Goal: Book appointment/travel/reservation

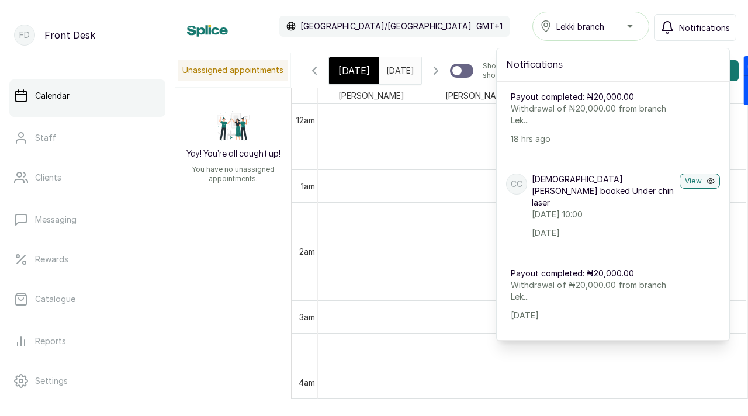
scroll to position [424, 0]
click at [393, 77] on span "[DATE]" at bounding box center [400, 70] width 28 height 12
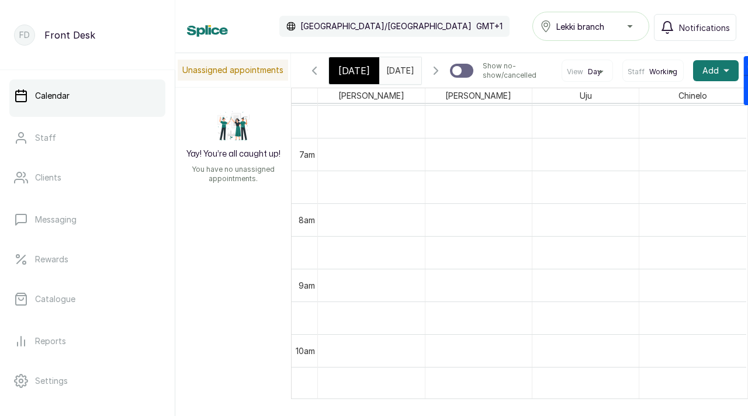
click at [390, 75] on input "[DATE]" at bounding box center [389, 68] width 19 height 20
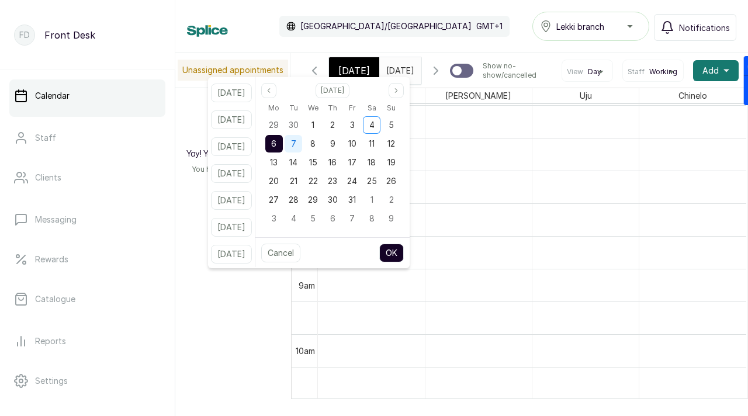
click at [296, 141] on span "7" at bounding box center [293, 143] width 5 height 10
click at [404, 250] on button "OK" at bounding box center [391, 253] width 25 height 19
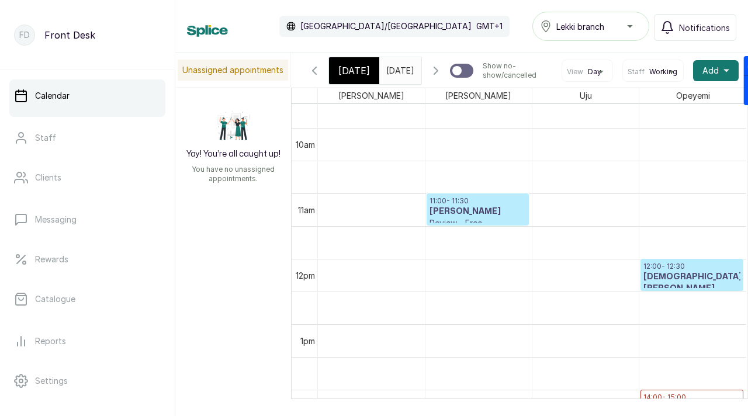
scroll to position [0, 0]
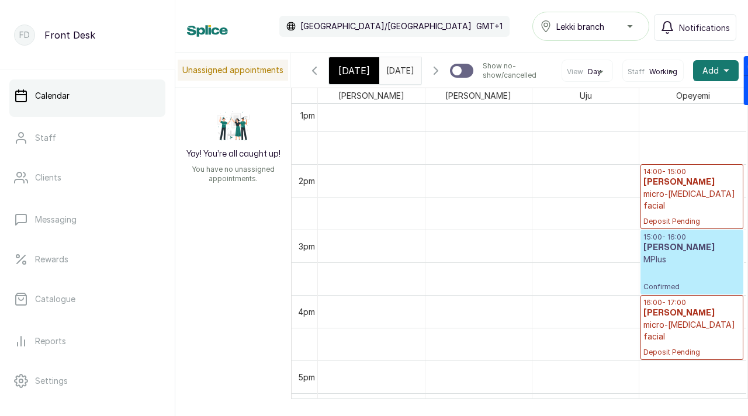
click at [384, 73] on input "[DATE]" at bounding box center [389, 68] width 19 height 20
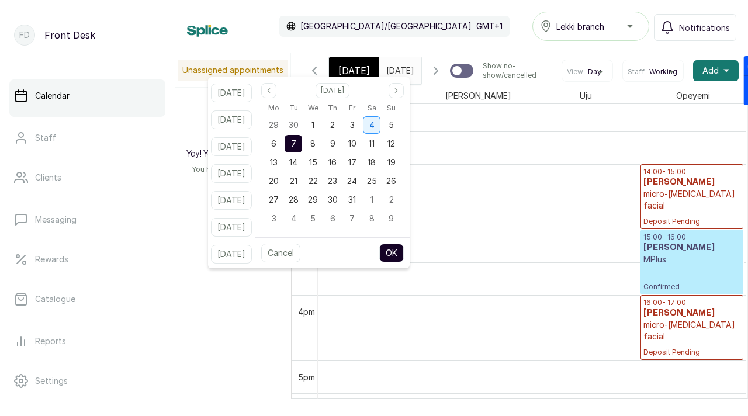
click at [380, 126] on div "4" at bounding box center [372, 125] width 18 height 18
click at [404, 254] on button "OK" at bounding box center [391, 253] width 25 height 19
type input "[DATE]"
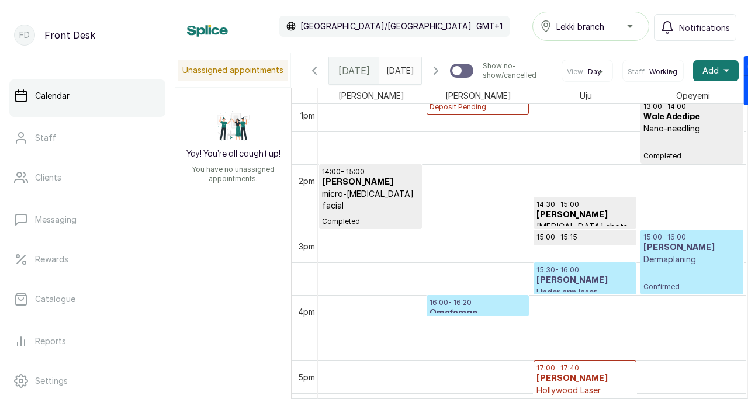
scroll to position [393, 0]
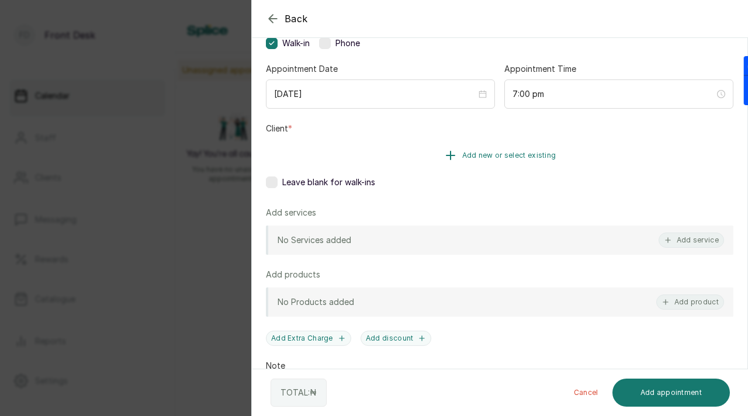
click at [465, 158] on span "Add new or select existing" at bounding box center [509, 155] width 94 height 9
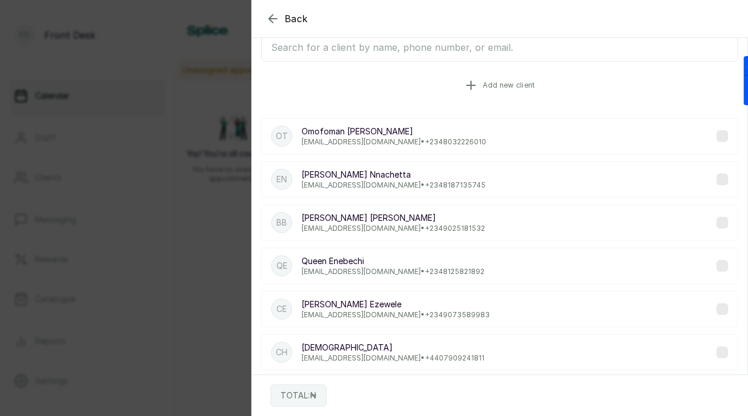
click at [469, 84] on icon "button" at bounding box center [471, 85] width 14 height 14
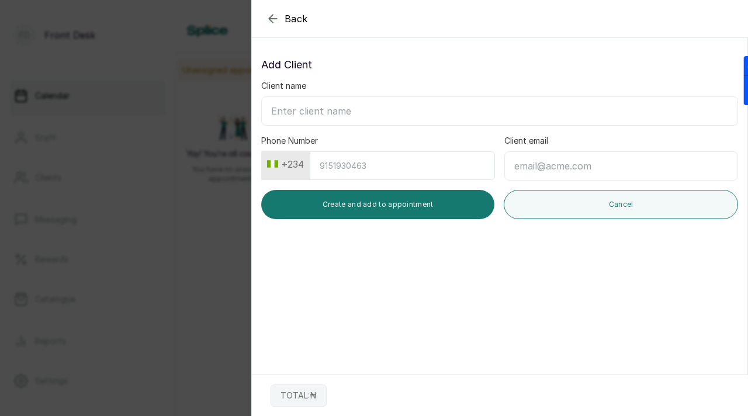
click at [416, 115] on input "Client name" at bounding box center [499, 110] width 477 height 29
paste input "[PERSON_NAME] [EMAIL_ADDRESS][DOMAIN_NAME] [PHONE_NUMBER]"
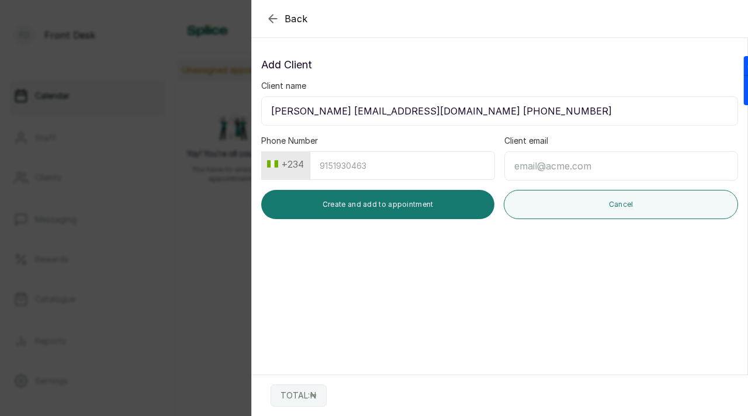
drag, startPoint x: 321, startPoint y: 113, endPoint x: 425, endPoint y: 115, distance: 104.0
click at [425, 115] on input "[PERSON_NAME] [EMAIL_ADDRESS][DOMAIN_NAME] [PHONE_NUMBER]" at bounding box center [499, 110] width 477 height 29
type input "[PERSON_NAME] [PHONE_NUMBER]"
click at [519, 160] on input "Client email" at bounding box center [621, 165] width 234 height 29
paste input "[EMAIL_ADDRESS][DOMAIN_NAME]"
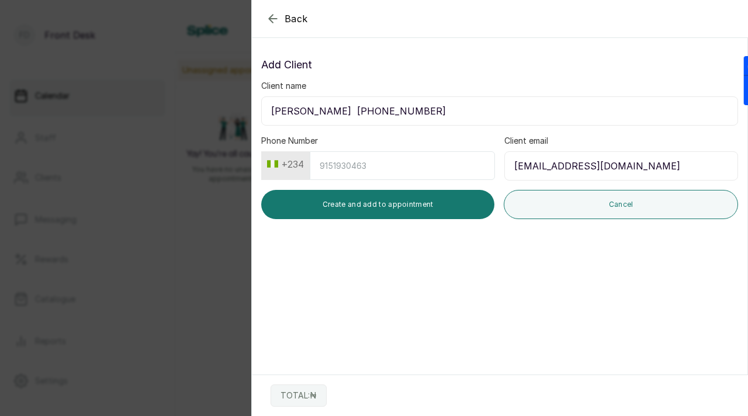
type input "[EMAIL_ADDRESS][DOMAIN_NAME]"
click at [283, 164] on button "+234" at bounding box center [285, 164] width 46 height 19
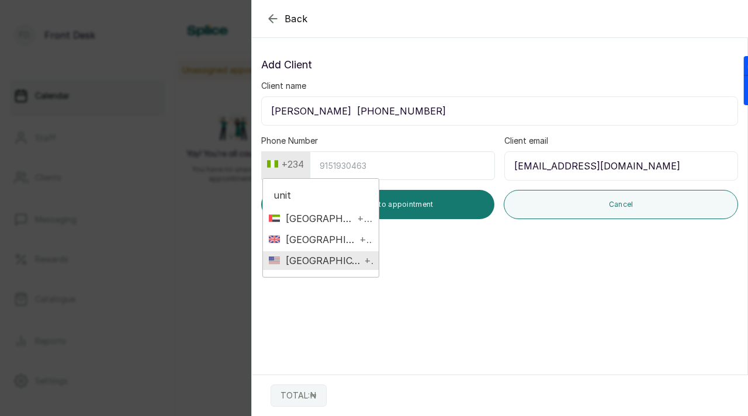
type input "unit"
click at [295, 261] on span "[GEOGRAPHIC_DATA]" at bounding box center [320, 261] width 81 height 14
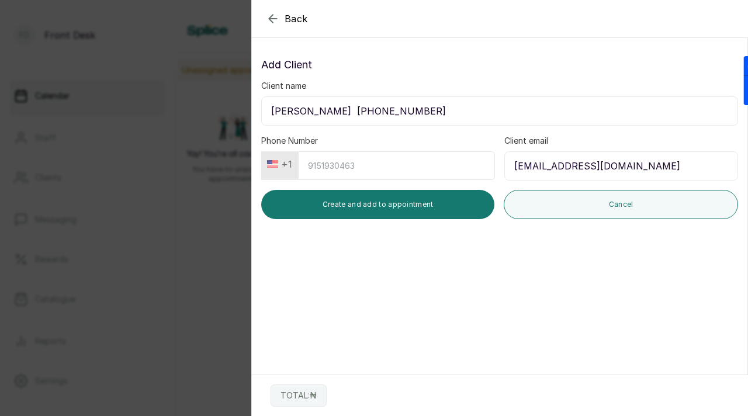
drag, startPoint x: 336, startPoint y: 112, endPoint x: 439, endPoint y: 112, distance: 103.4
click at [439, 112] on input "[PERSON_NAME] [PHONE_NUMBER]" at bounding box center [499, 110] width 477 height 29
click at [397, 167] on input "Phone Number" at bounding box center [396, 165] width 197 height 29
paste input "6472326139"
type input "6472326139"
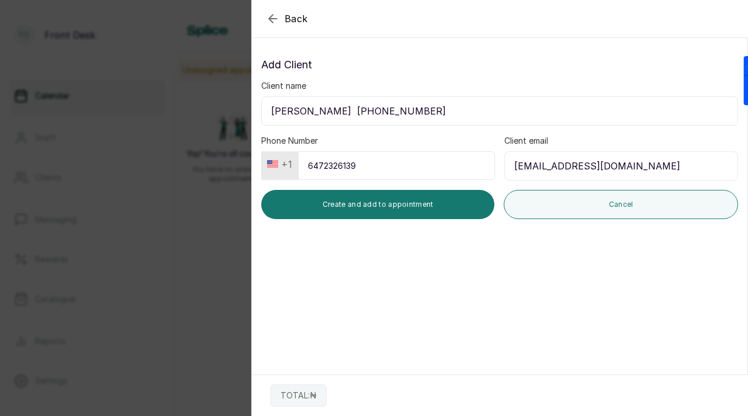
click at [376, 109] on input "[PERSON_NAME] [PHONE_NUMBER]" at bounding box center [499, 110] width 477 height 29
click at [323, 113] on input "[PERSON_NAME] [PHONE_NUMBER]" at bounding box center [499, 110] width 477 height 29
drag, startPoint x: 323, startPoint y: 112, endPoint x: 408, endPoint y: 116, distance: 85.4
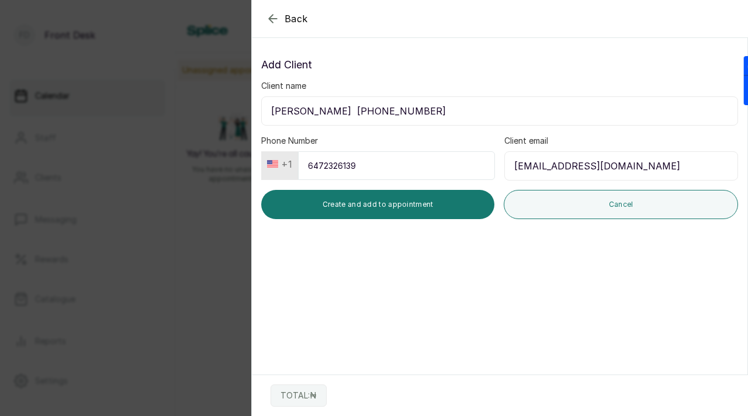
click at [408, 116] on input "[PERSON_NAME] [PHONE_NUMBER]" at bounding box center [499, 110] width 477 height 29
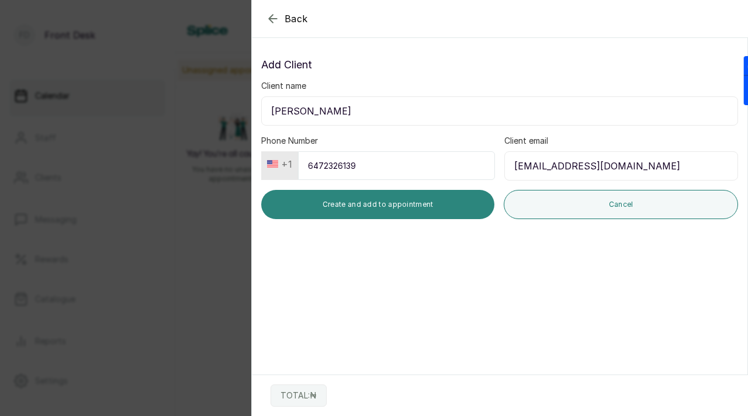
type input "[PERSON_NAME]"
click at [415, 200] on button "Create and add to appointment" at bounding box center [377, 204] width 233 height 29
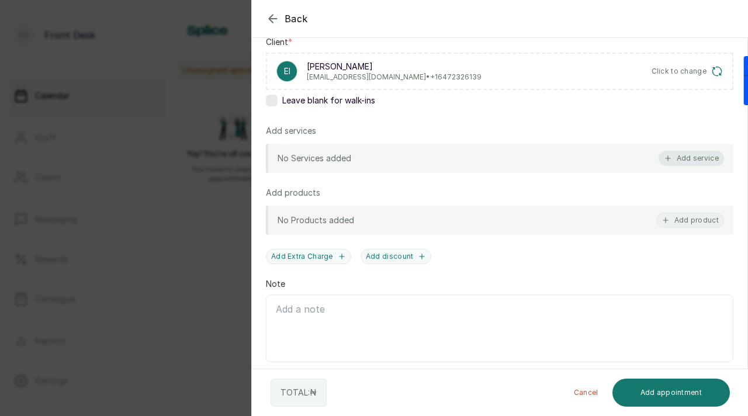
click at [671, 158] on icon "button" at bounding box center [668, 158] width 8 height 8
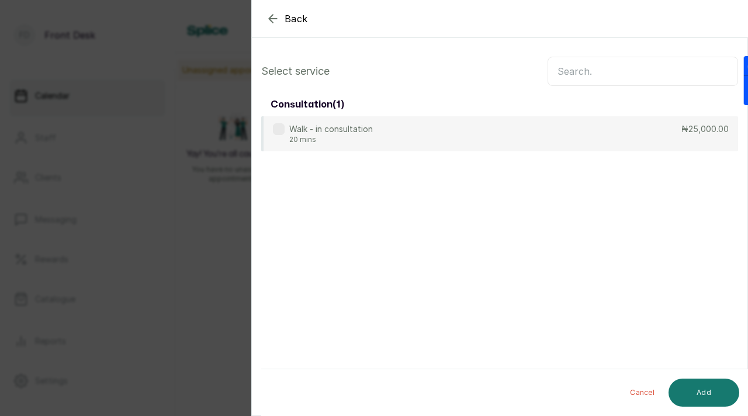
click at [605, 71] on input "text" at bounding box center [642, 71] width 190 height 29
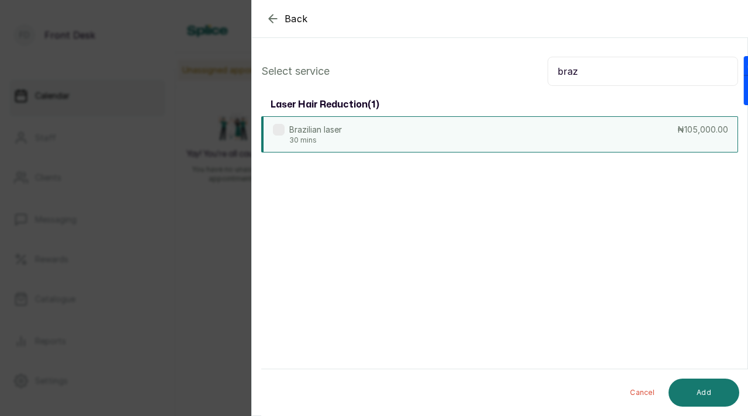
click at [282, 128] on label at bounding box center [279, 130] width 12 height 12
click at [556, 68] on input "braz" at bounding box center [642, 71] width 190 height 29
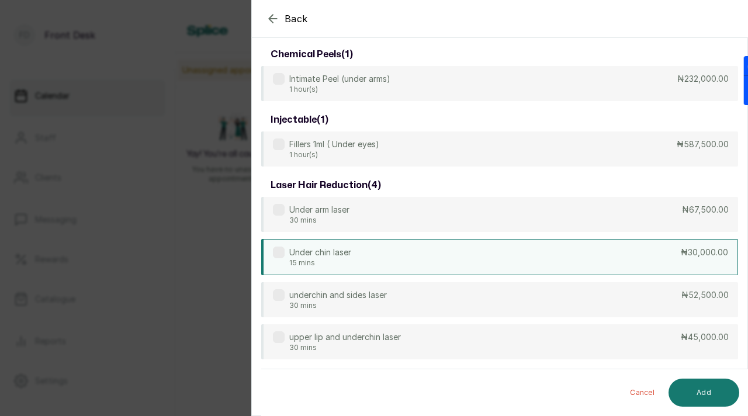
type input "under"
click at [279, 254] on label at bounding box center [279, 253] width 12 height 12
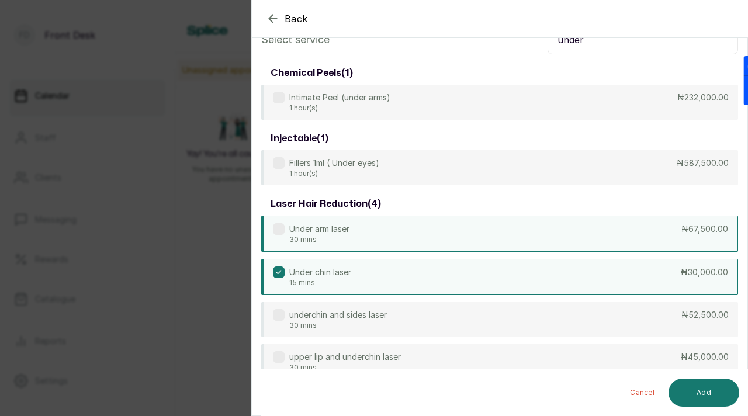
click at [282, 228] on label at bounding box center [279, 229] width 12 height 12
click at [692, 389] on button "Add" at bounding box center [703, 393] width 71 height 28
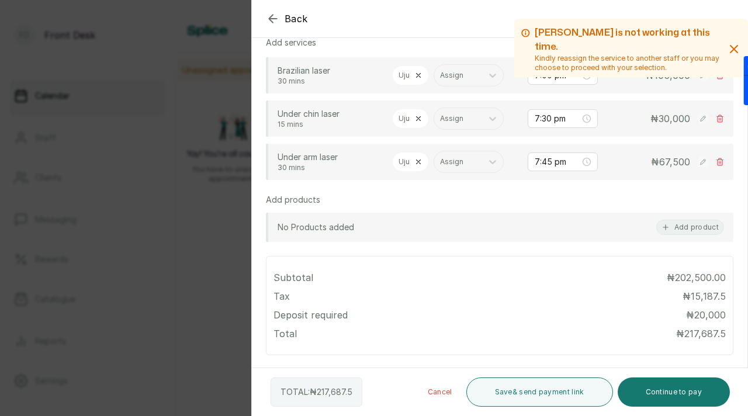
scroll to position [312, 0]
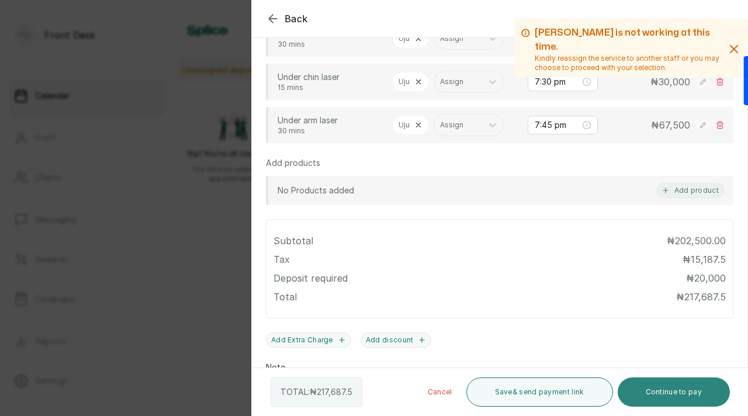
click at [686, 390] on button "Continue to pay" at bounding box center [674, 391] width 113 height 29
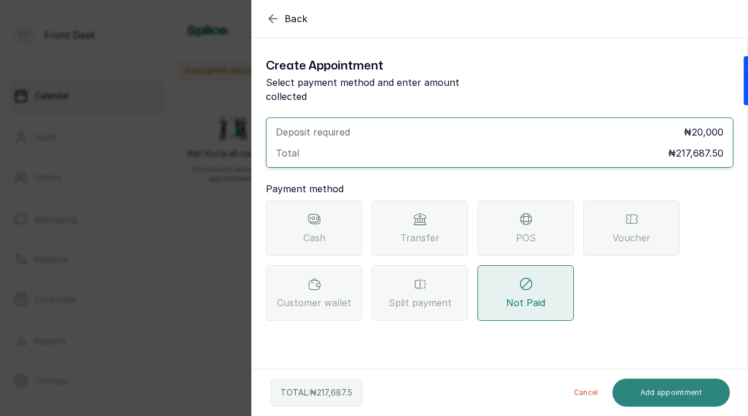
scroll to position [0, 0]
click at [452, 216] on div "Transfer" at bounding box center [420, 227] width 96 height 55
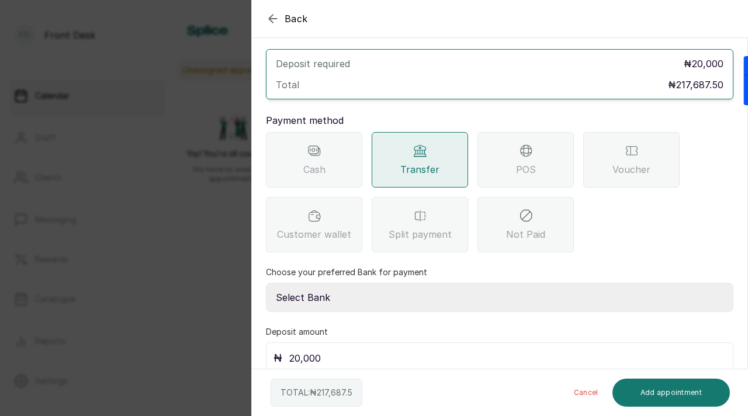
scroll to position [69, 0]
click at [400, 283] on select "Select Bank [PERSON_NAME] Fairmoney Microfinance Bank SKN ANALYTICS MED AESTH. …" at bounding box center [499, 296] width 467 height 29
select select "43272bc0-21c6-4b19-b9fb-c2093b8603c2"
click at [266, 282] on select "Select Bank [PERSON_NAME] Fairmoney Microfinance Bank SKN ANALYTICS MED AESTH. …" at bounding box center [499, 296] width 467 height 29
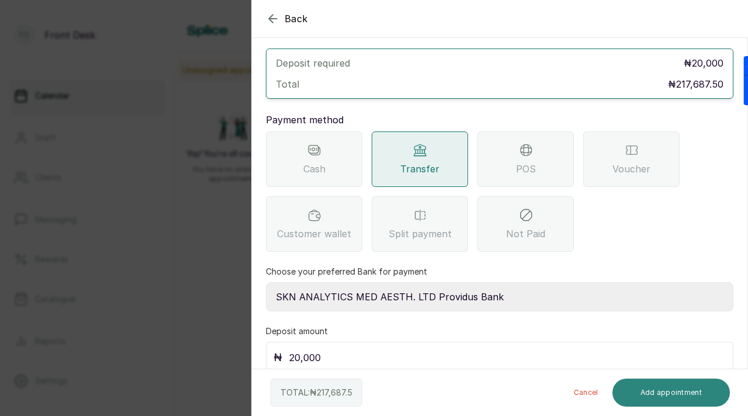
click at [644, 399] on button "Add appointment" at bounding box center [671, 393] width 118 height 28
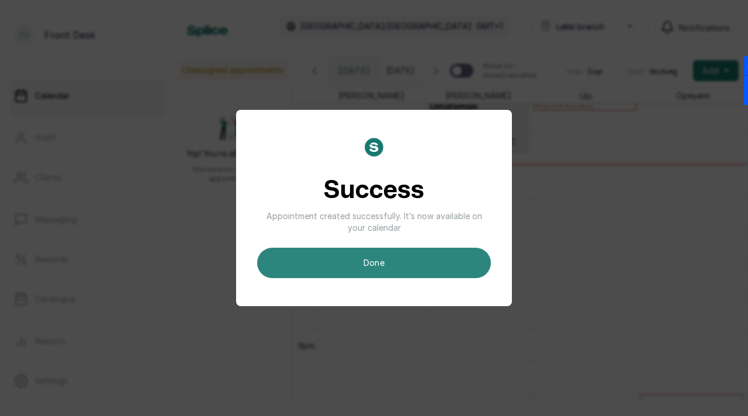
scroll to position [0, 0]
click at [478, 268] on button "done" at bounding box center [374, 263] width 234 height 30
